Goal: Information Seeking & Learning: Learn about a topic

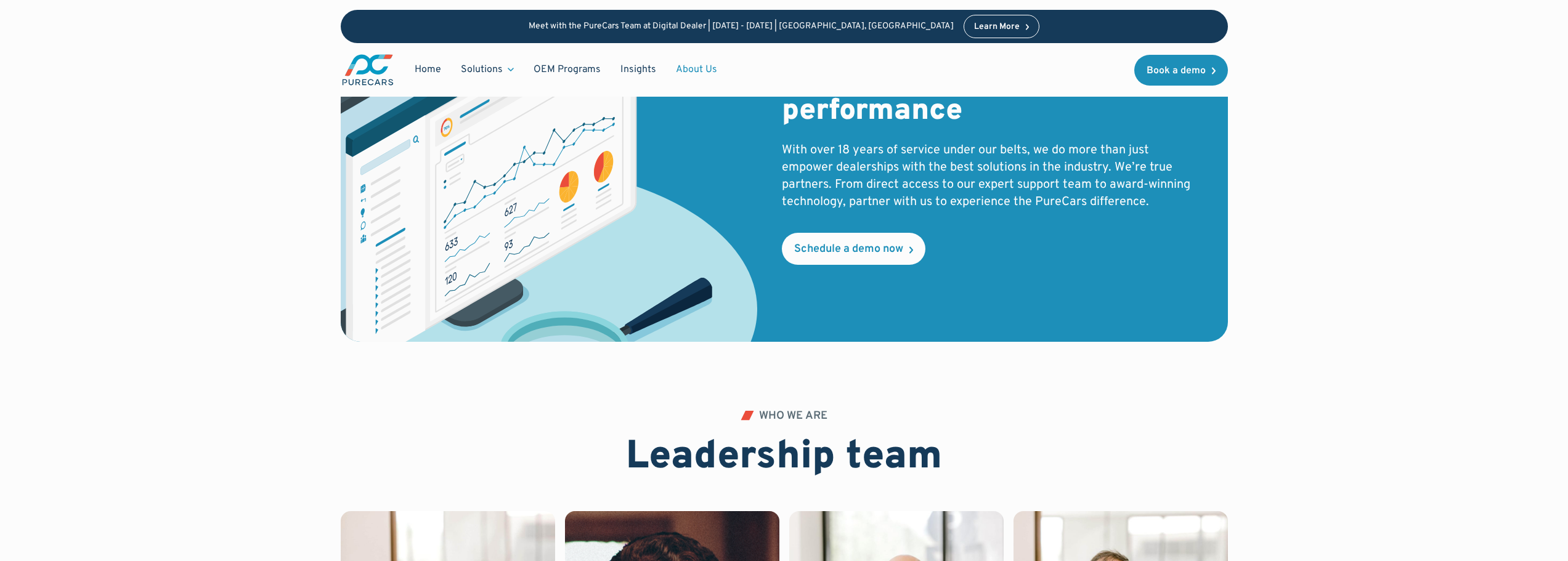
scroll to position [2159, 0]
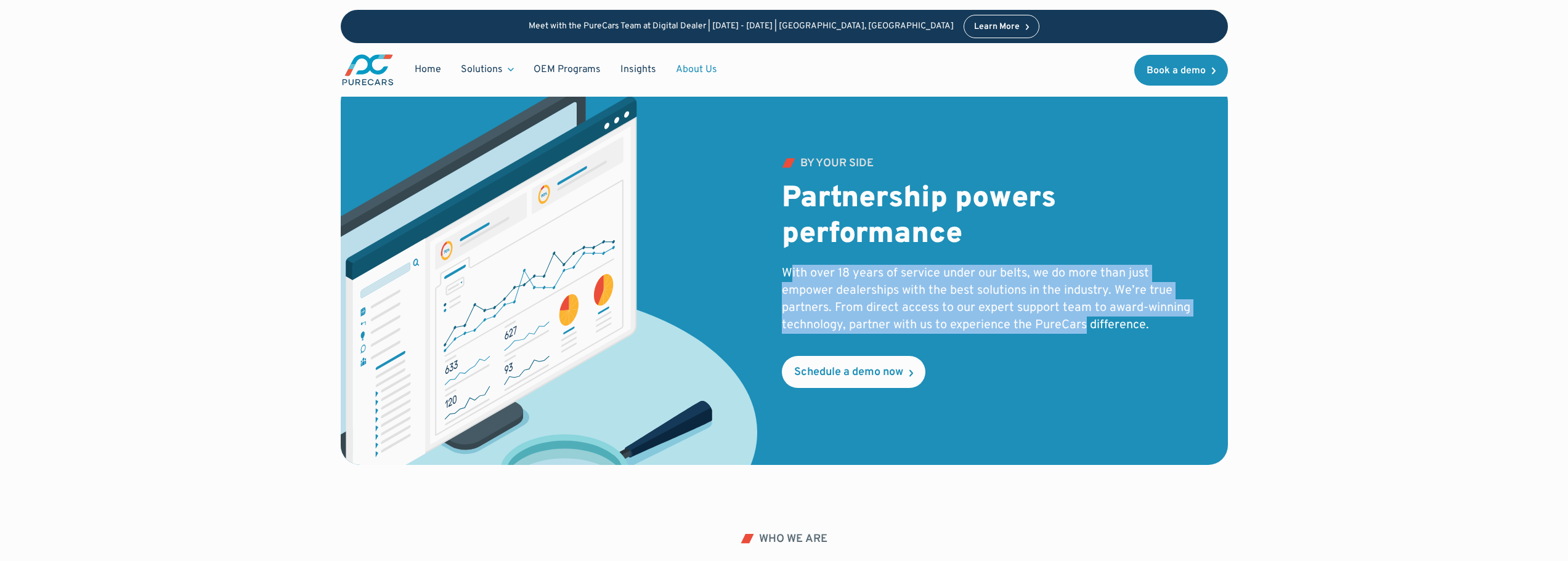
drag, startPoint x: 792, startPoint y: 260, endPoint x: 1084, endPoint y: 325, distance: 299.1
click at [1084, 325] on div "by your side Partnership powers performance With over 18 years of service under…" at bounding box center [989, 274] width 417 height 230
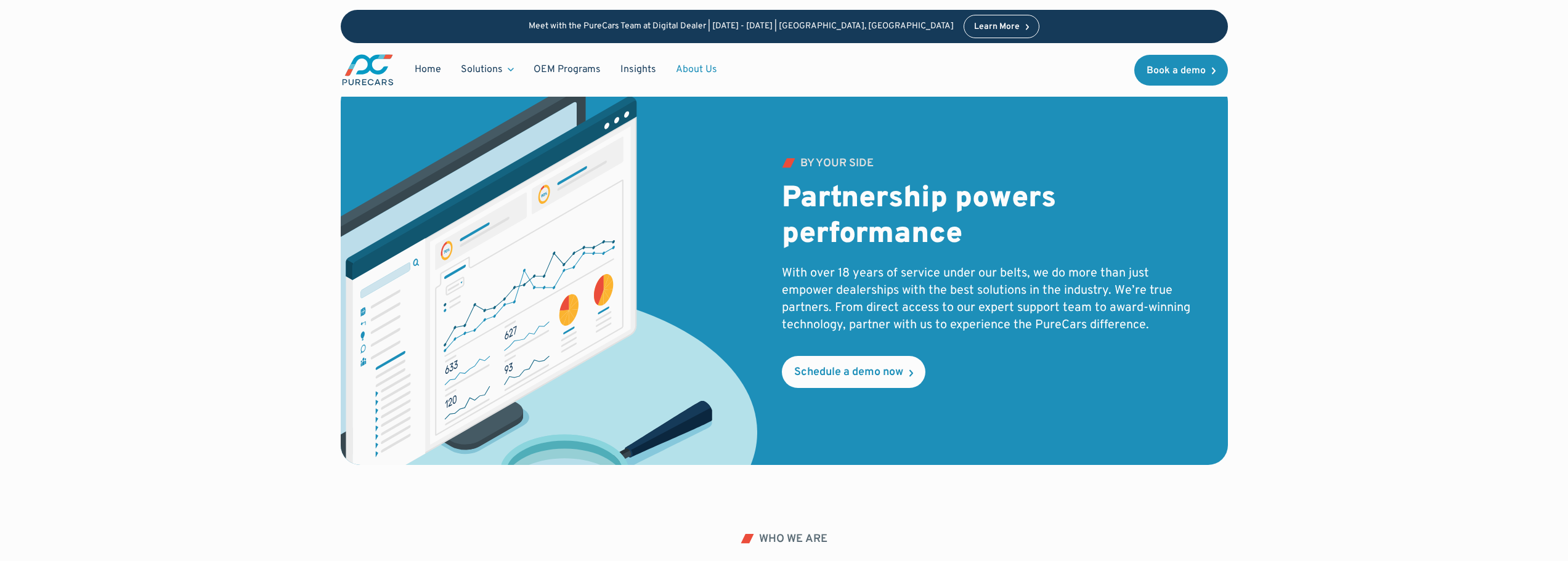
click at [1097, 374] on div "by your side Partnership powers performance With over 18 years of service under…" at bounding box center [989, 274] width 417 height 230
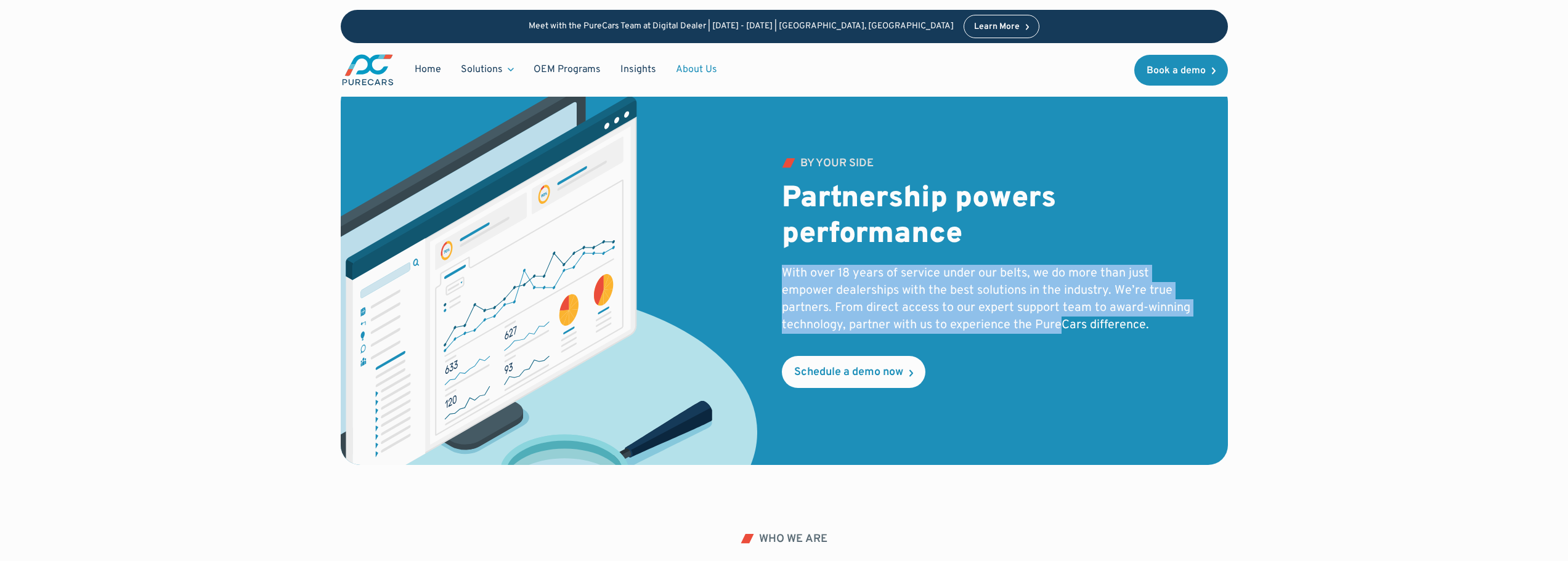
drag, startPoint x: 770, startPoint y: 260, endPoint x: 1059, endPoint y: 328, distance: 296.9
click at [1059, 328] on div "by your side Partnership powers performance With over 18 years of service under…" at bounding box center [770, 274] width 858 height 383
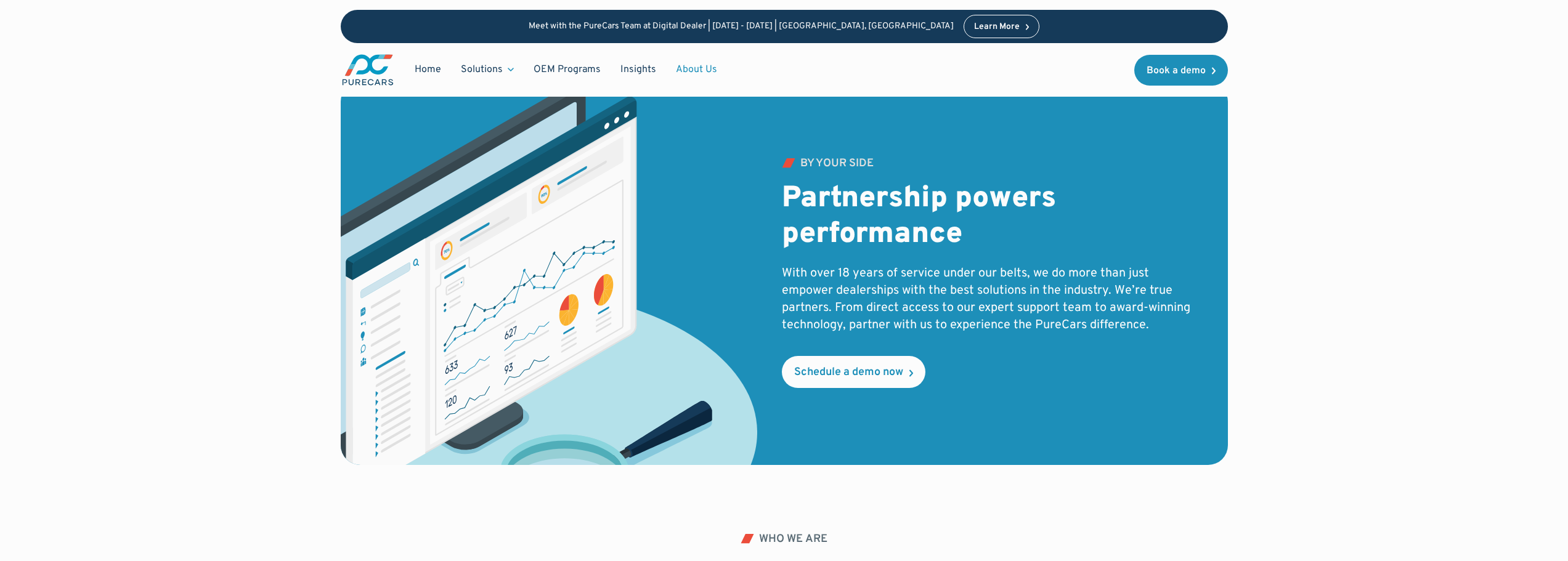
click at [1070, 376] on div "by your side Partnership powers performance With over 18 years of service under…" at bounding box center [989, 274] width 417 height 230
click at [1023, 379] on div "by your side Partnership powers performance With over 18 years of service under…" at bounding box center [989, 274] width 417 height 230
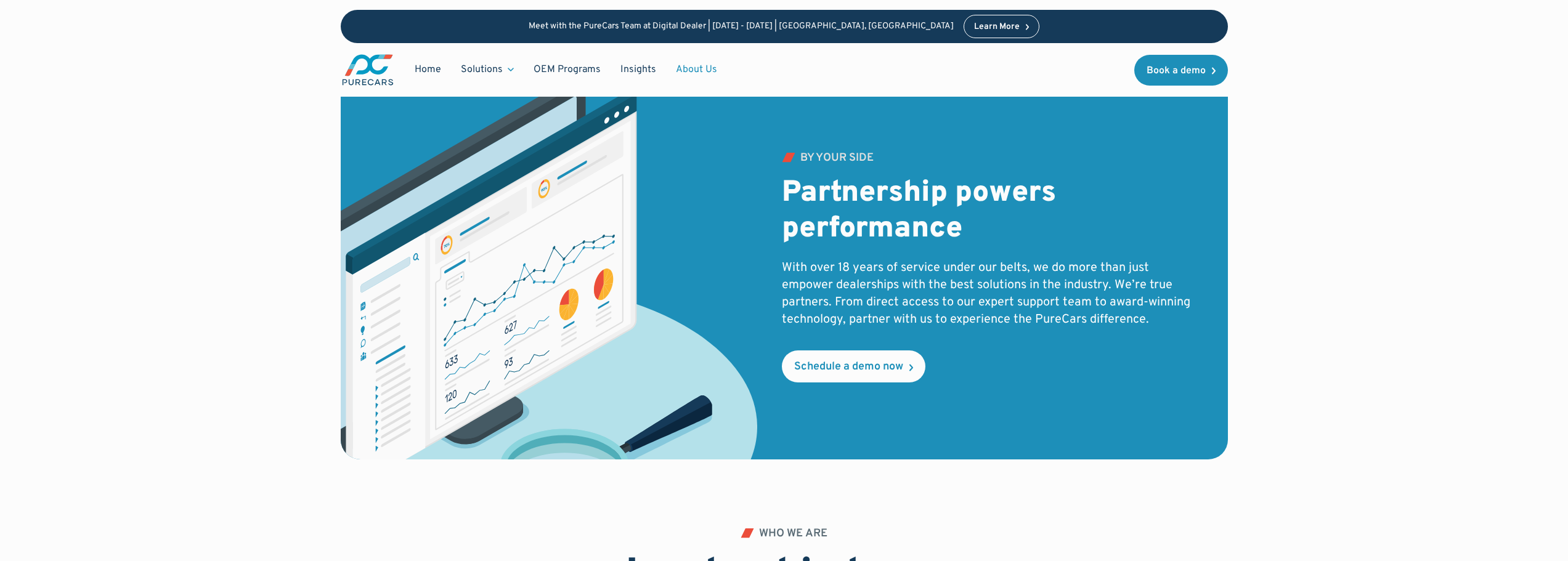
scroll to position [2167, 0]
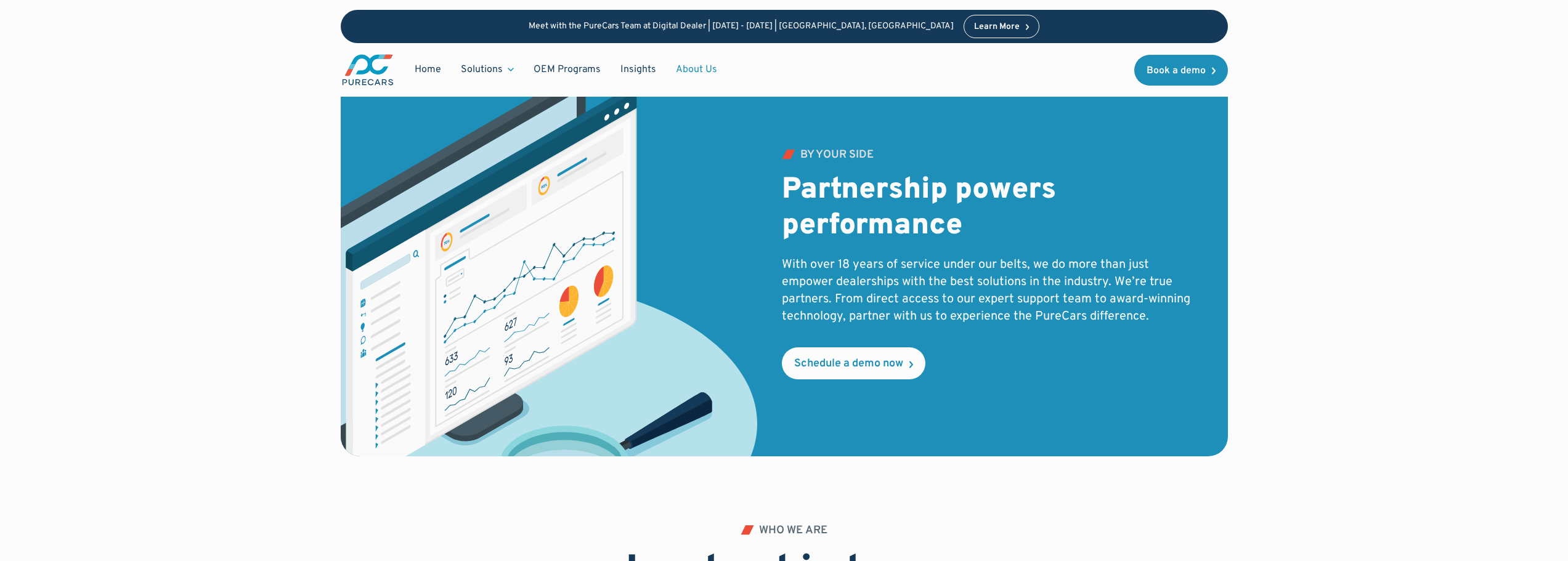
drag, startPoint x: 1357, startPoint y: 401, endPoint x: 1363, endPoint y: 413, distance: 13.4
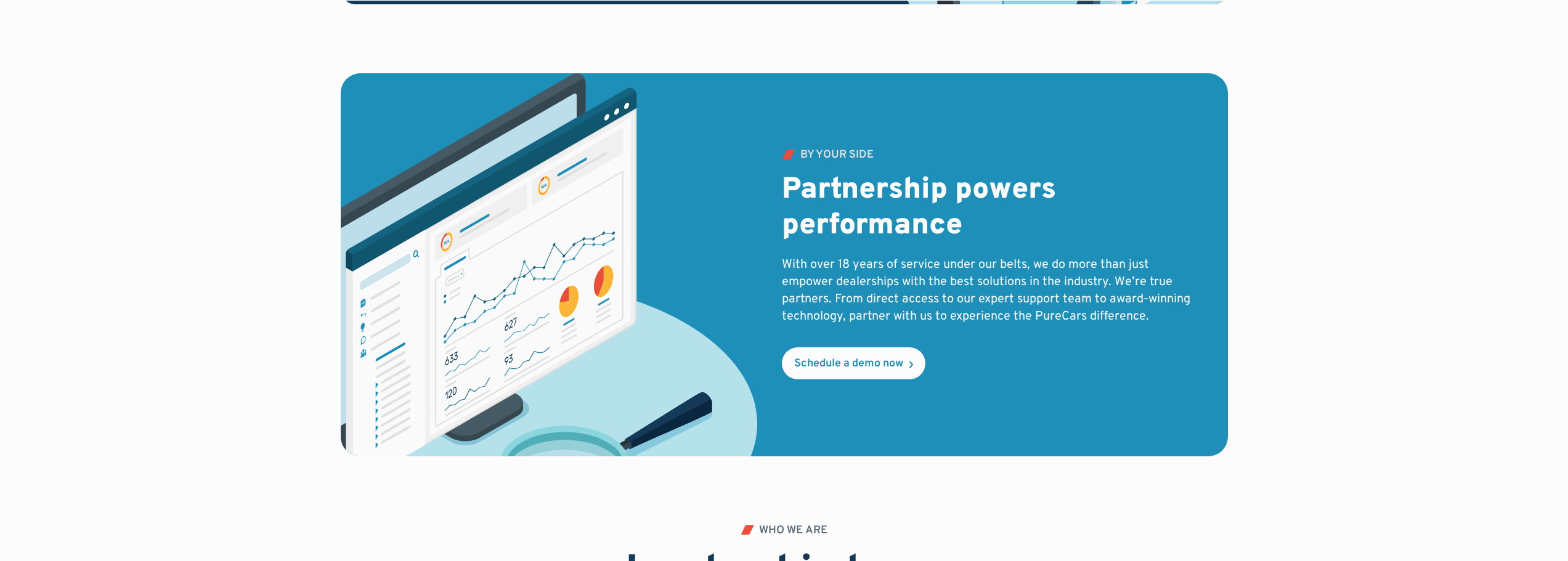
drag, startPoint x: 198, startPoint y: 301, endPoint x: 287, endPoint y: 270, distance: 94.2
click at [203, 299] on div "by your side Partnership powers performance With over 18 years of service under…" at bounding box center [784, 299] width 1412 height 452
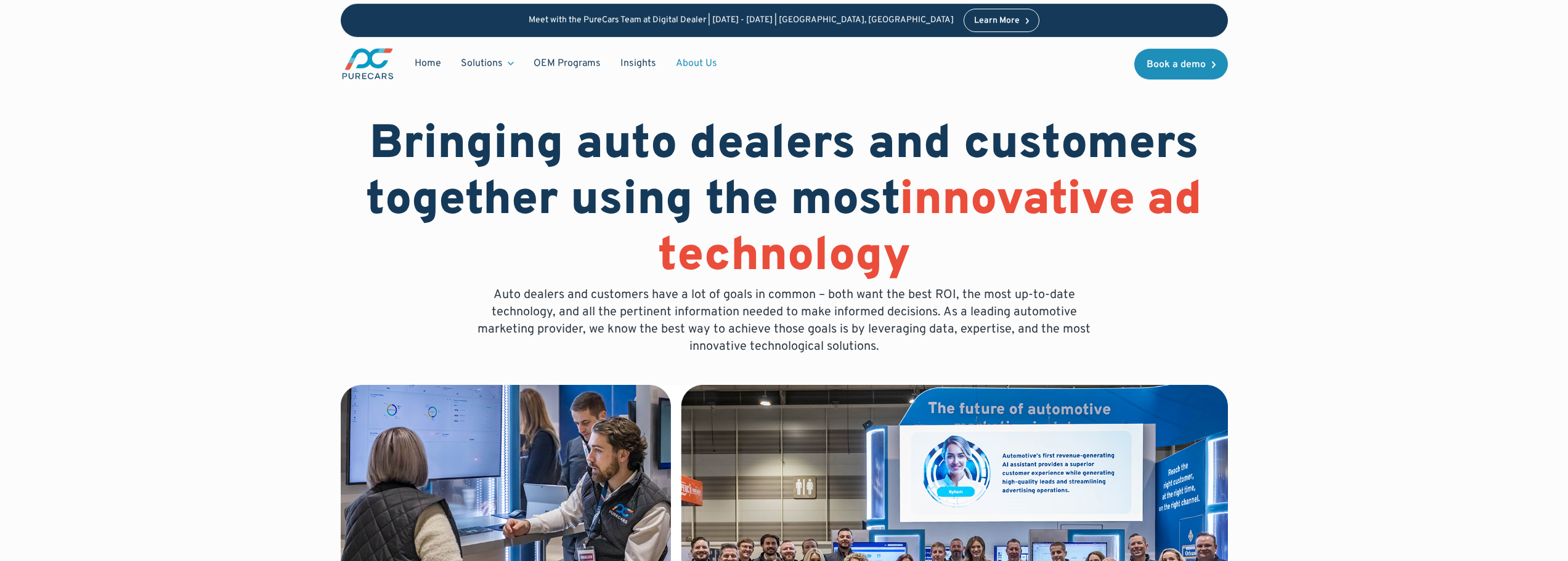
scroll to position [0, 0]
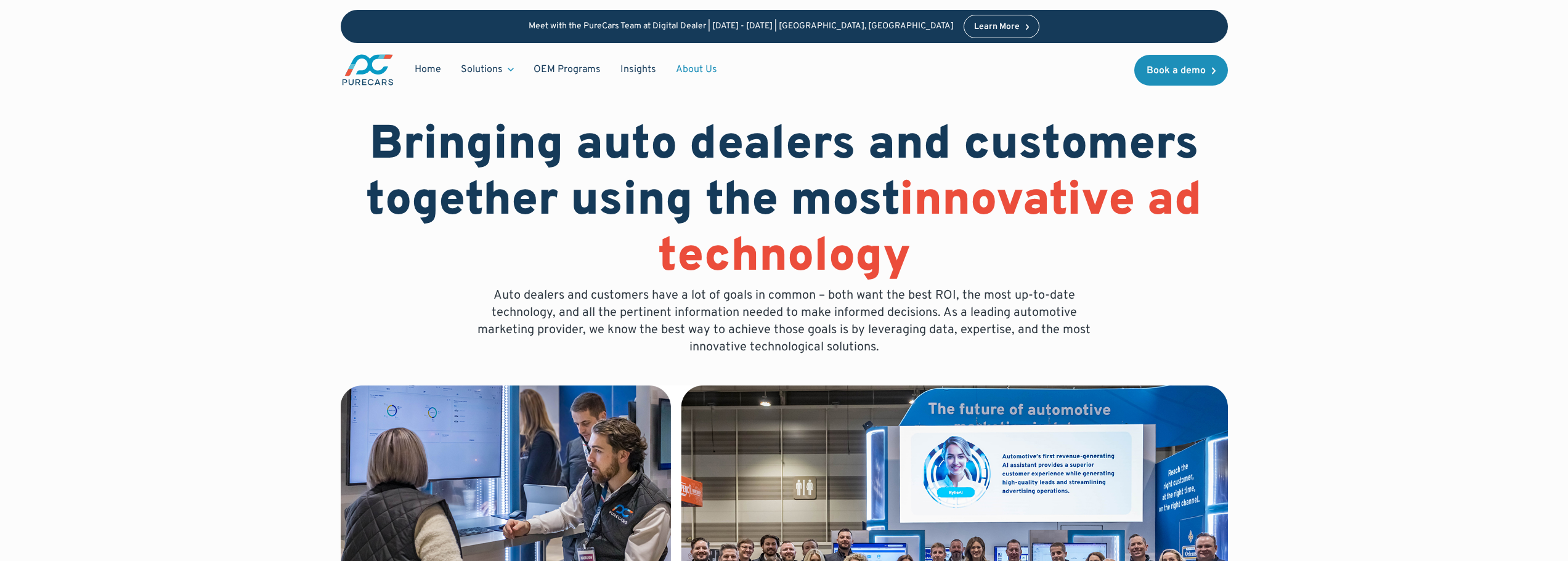
click at [688, 69] on link "About Us" at bounding box center [697, 69] width 61 height 23
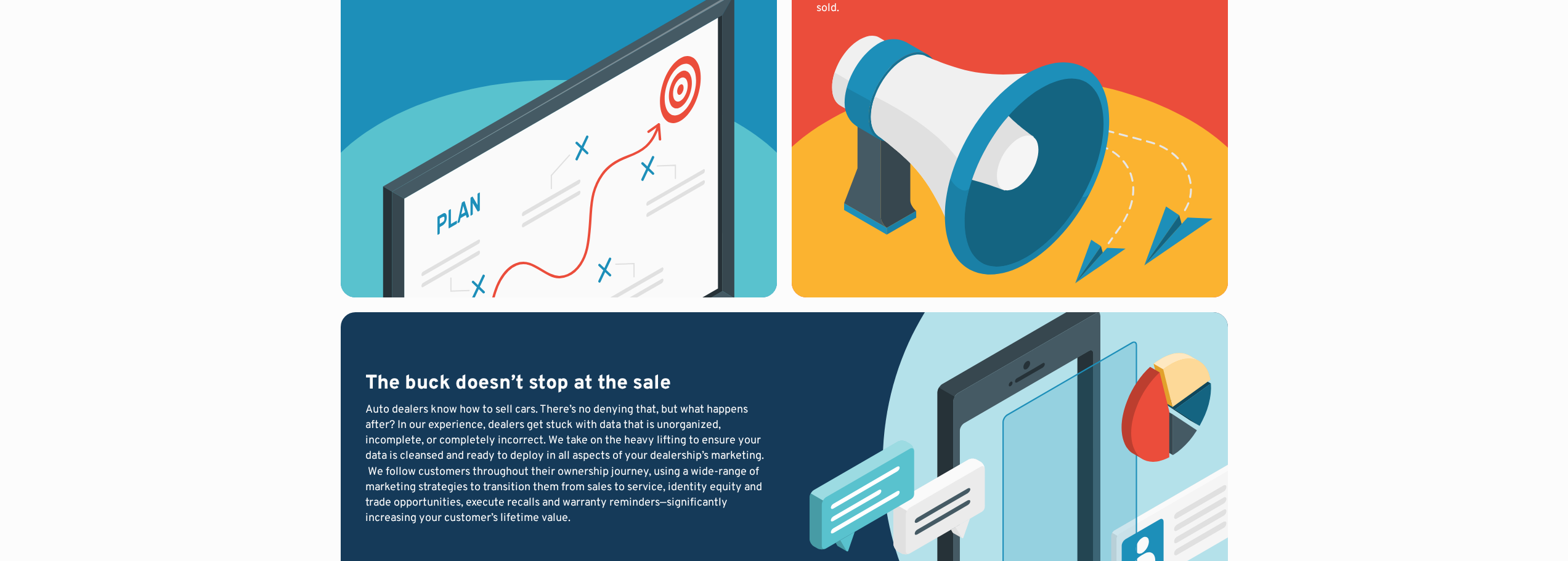
scroll to position [1539, 0]
